Goal: Task Accomplishment & Management: Use online tool/utility

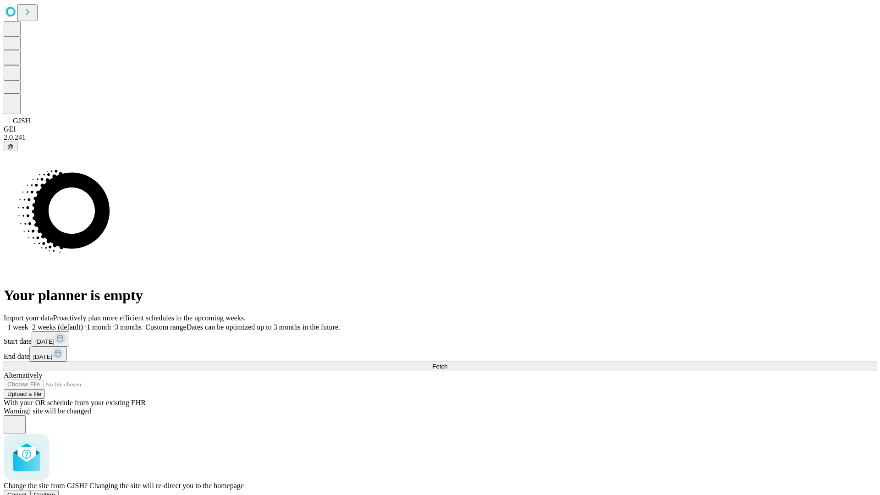
click at [55, 491] on span "Confirm" at bounding box center [45, 494] width 22 height 7
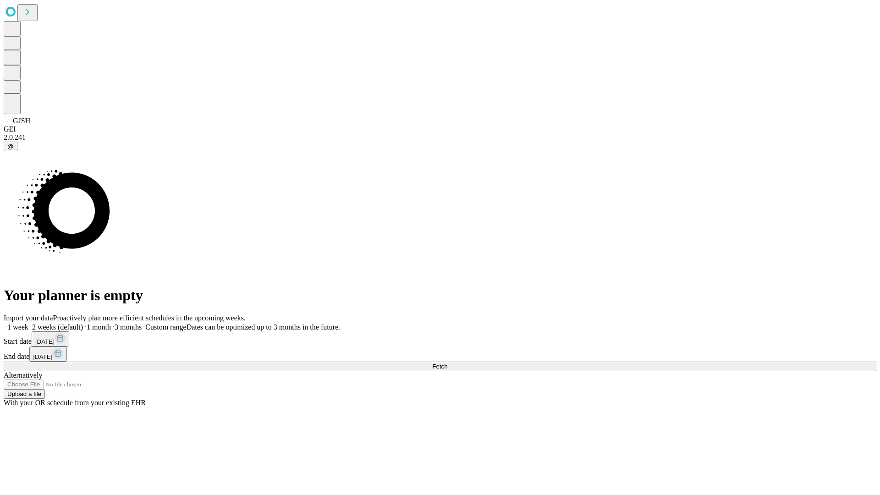
click at [28, 323] on label "1 week" at bounding box center [16, 327] width 25 height 8
click at [447, 363] on span "Fetch" at bounding box center [439, 366] width 15 height 7
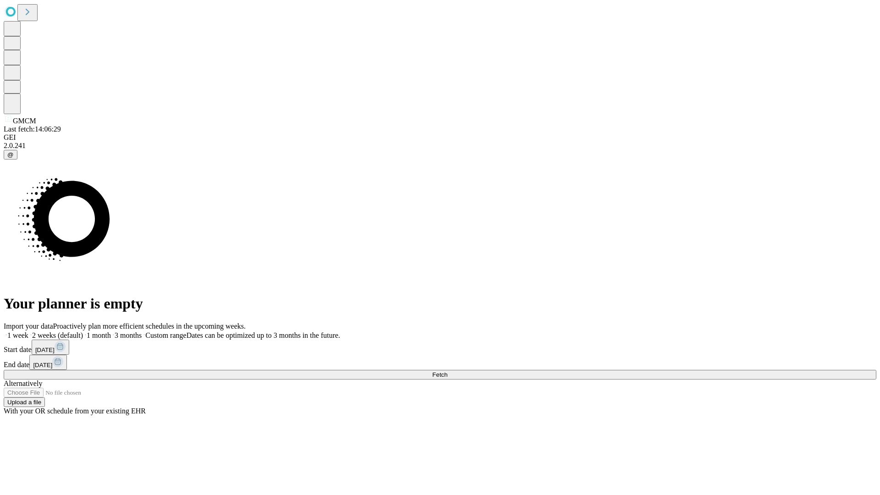
click at [447, 371] on span "Fetch" at bounding box center [439, 374] width 15 height 7
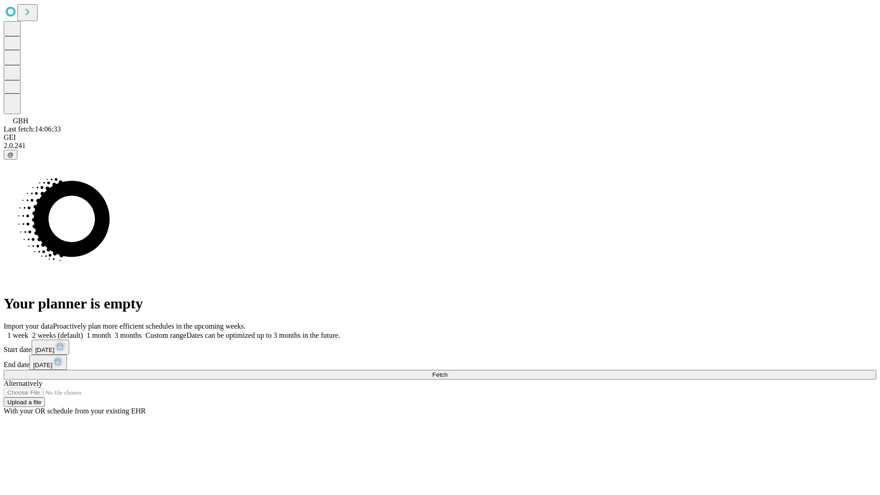
click at [447, 371] on span "Fetch" at bounding box center [439, 374] width 15 height 7
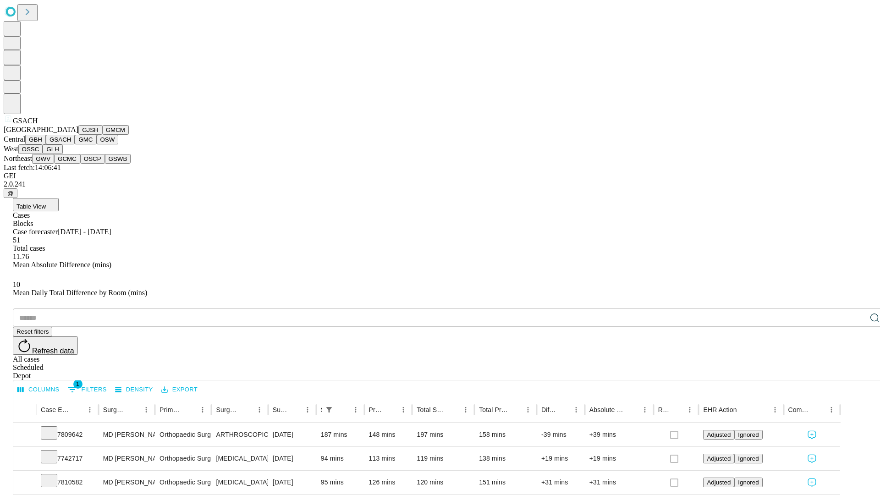
click at [75, 144] on button "GMC" at bounding box center [86, 140] width 22 height 10
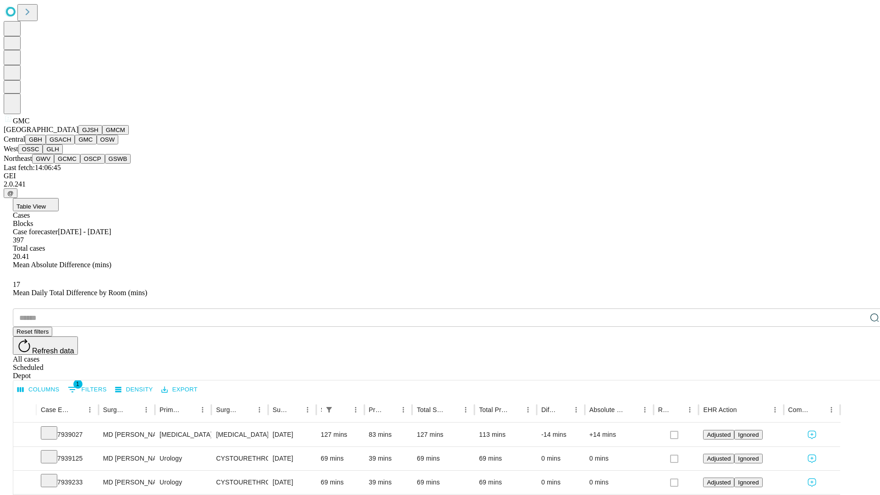
click at [97, 144] on button "OSW" at bounding box center [108, 140] width 22 height 10
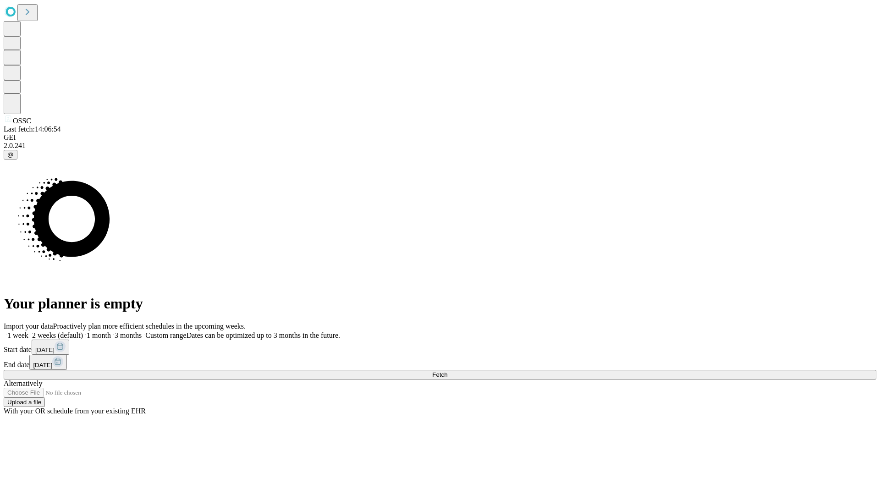
click at [28, 331] on label "1 week" at bounding box center [16, 335] width 25 height 8
click at [447, 371] on span "Fetch" at bounding box center [439, 374] width 15 height 7
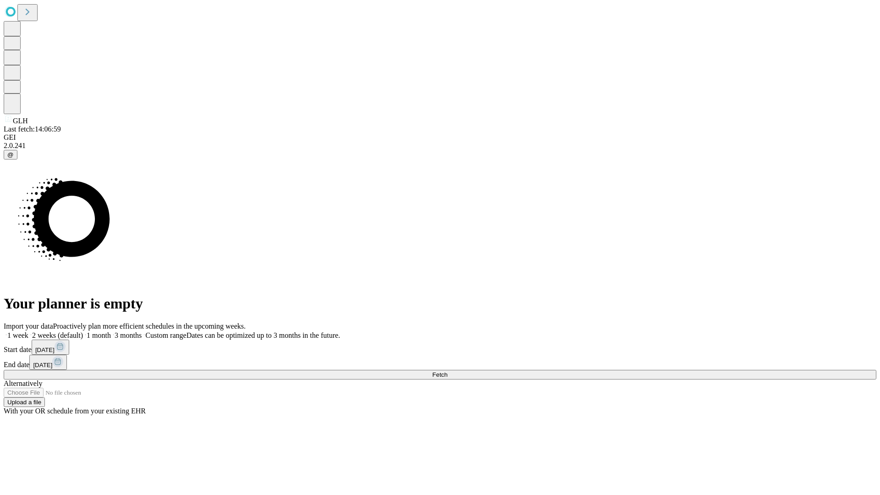
click at [28, 331] on label "1 week" at bounding box center [16, 335] width 25 height 8
click at [447, 371] on span "Fetch" at bounding box center [439, 374] width 15 height 7
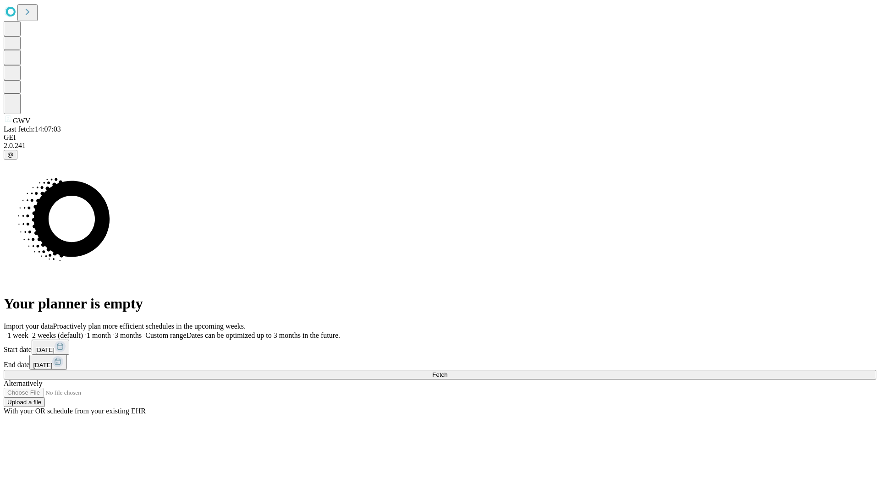
click at [28, 331] on label "1 week" at bounding box center [16, 335] width 25 height 8
click at [447, 371] on span "Fetch" at bounding box center [439, 374] width 15 height 7
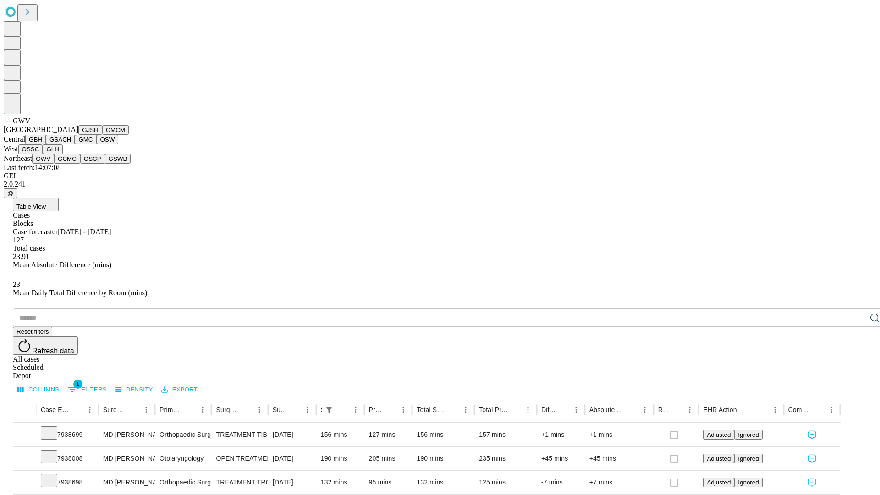
click at [71, 164] on button "GCMC" at bounding box center [67, 159] width 26 height 10
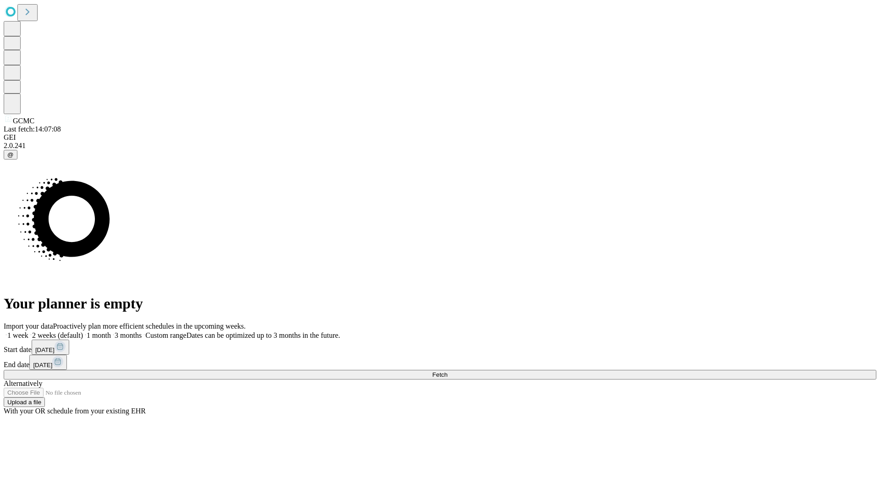
click at [28, 331] on label "1 week" at bounding box center [16, 335] width 25 height 8
click at [447, 371] on span "Fetch" at bounding box center [439, 374] width 15 height 7
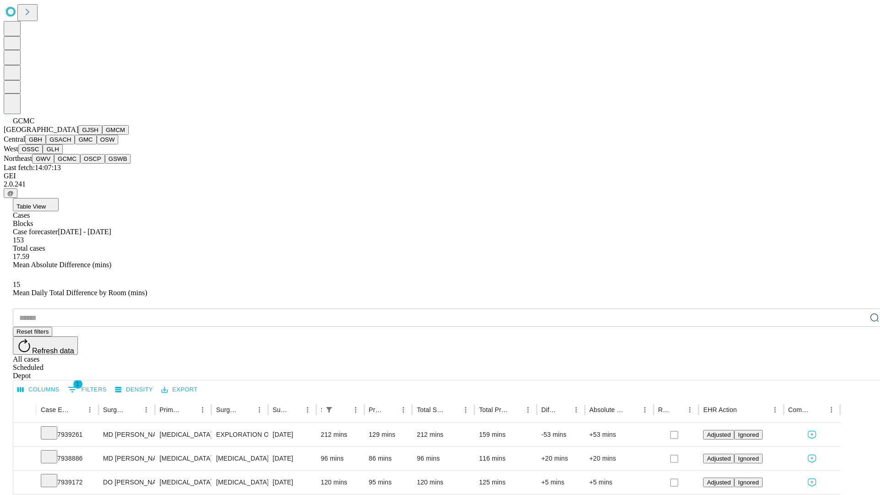
click at [80, 164] on button "OSCP" at bounding box center [92, 159] width 25 height 10
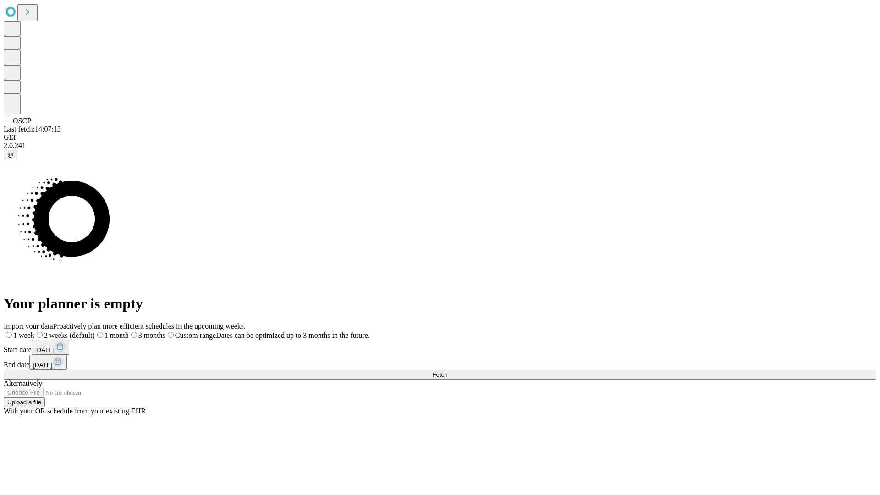
click at [34, 331] on label "1 week" at bounding box center [19, 335] width 31 height 8
click at [447, 371] on span "Fetch" at bounding box center [439, 374] width 15 height 7
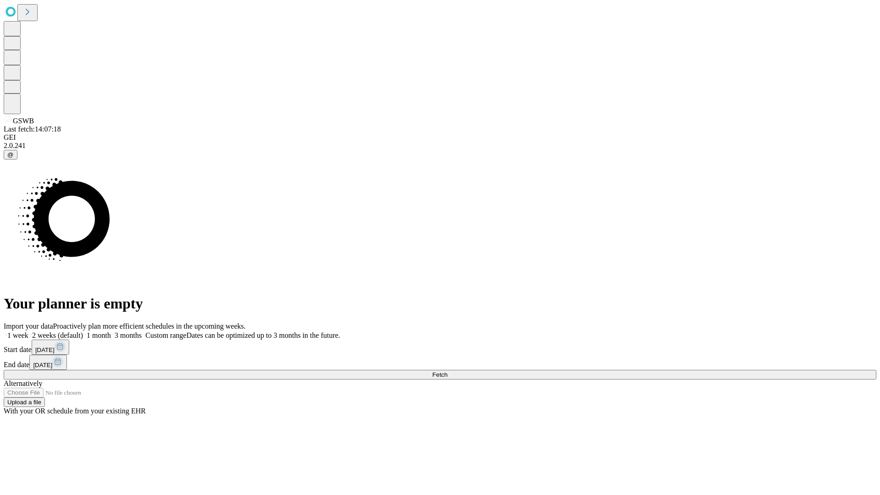
click at [447, 371] on span "Fetch" at bounding box center [439, 374] width 15 height 7
